Goal: Information Seeking & Learning: Learn about a topic

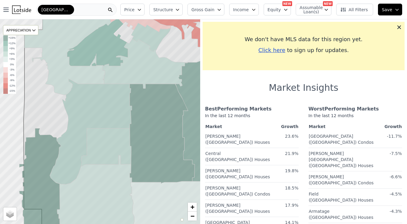
click at [100, 12] on div "[GEOGRAPHIC_DATA]" at bounding box center [76, 10] width 80 height 12
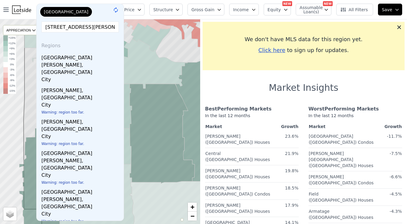
type input "[STREET_ADDRESS][PERSON_NAME]"
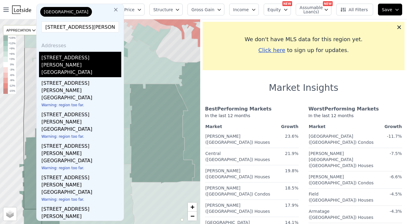
click at [74, 61] on div "[STREET_ADDRESS][PERSON_NAME]" at bounding box center [81, 60] width 80 height 17
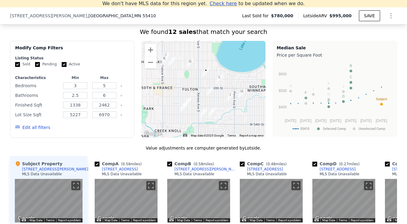
scroll to position [461, 0]
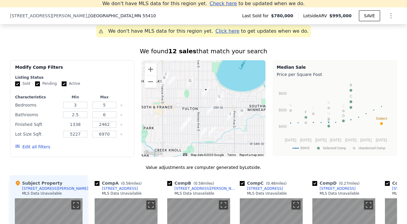
click at [83, 126] on input "1338" at bounding box center [75, 124] width 24 height 7
type input "2000"
click at [109, 124] on input "2462" at bounding box center [104, 124] width 24 height 7
type input "2"
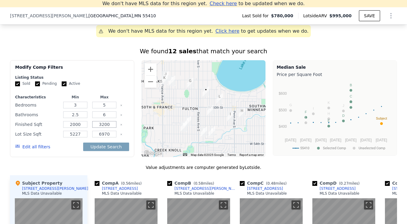
type input "3200"
click at [136, 153] on div "Modify Comp Filters Listing Status Sold Pending Active Characteristics Min Max …" at bounding box center [203, 108] width 387 height 97
click at [119, 146] on button "Update Search" at bounding box center [106, 146] width 46 height 8
checkbox input "false"
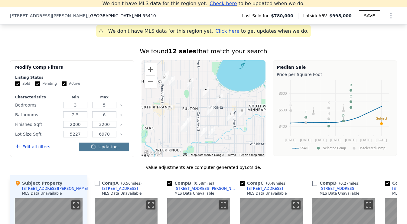
checkbox input "false"
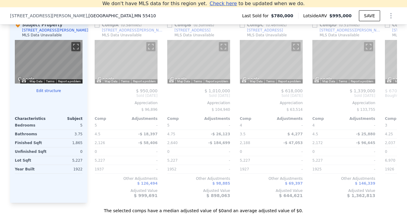
scroll to position [616, 0]
